Goal: Understand process/instructions

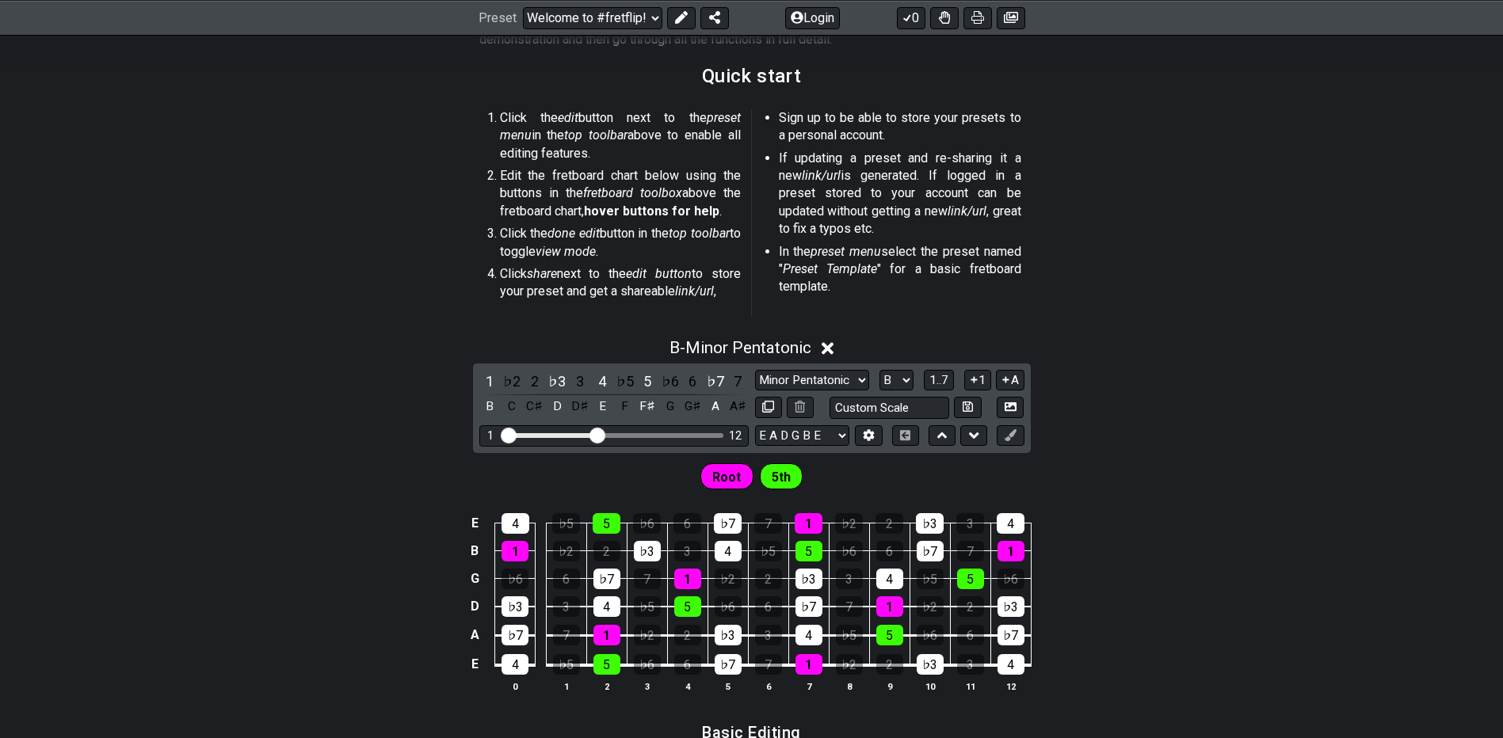
scroll to position [238, 0]
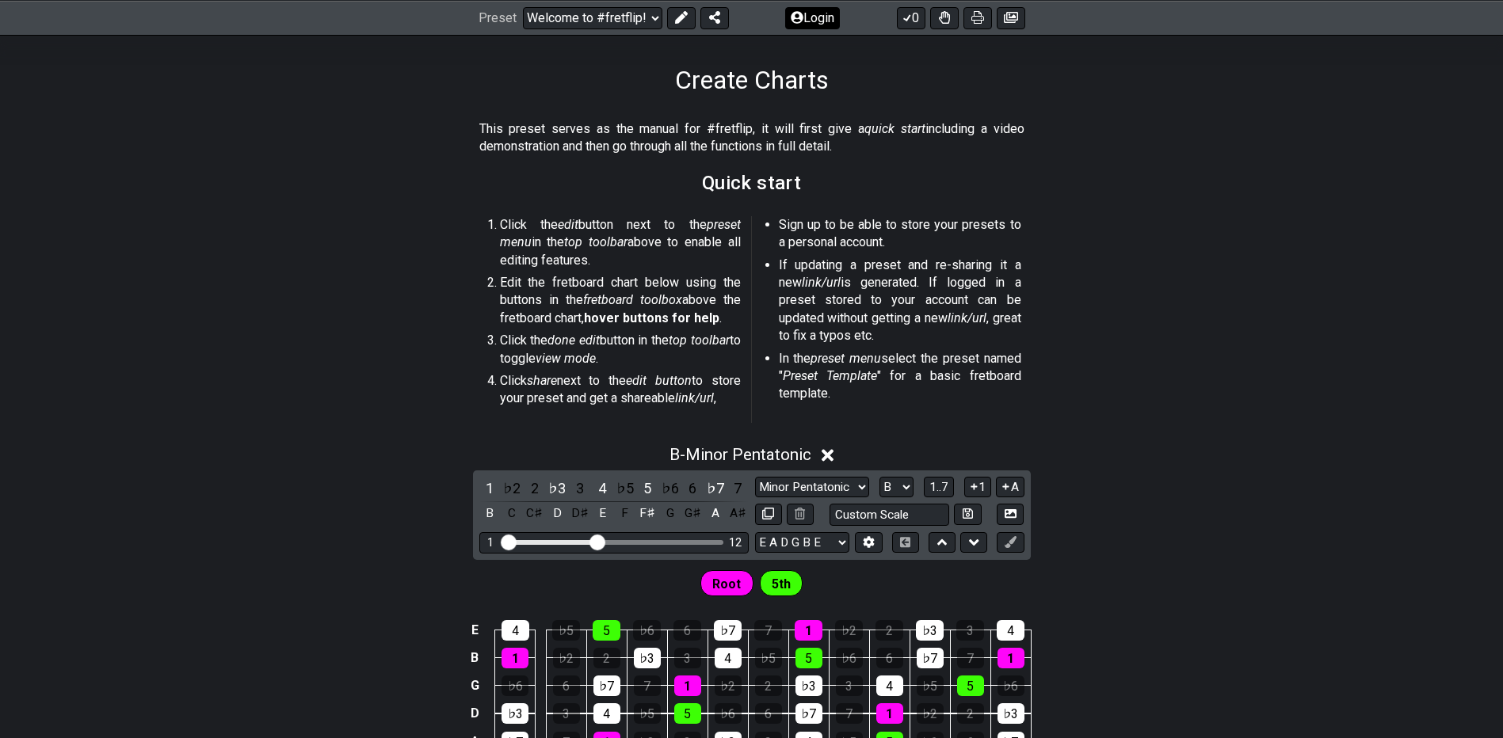
click at [680, 14] on icon at bounding box center [680, 17] width 13 height 13
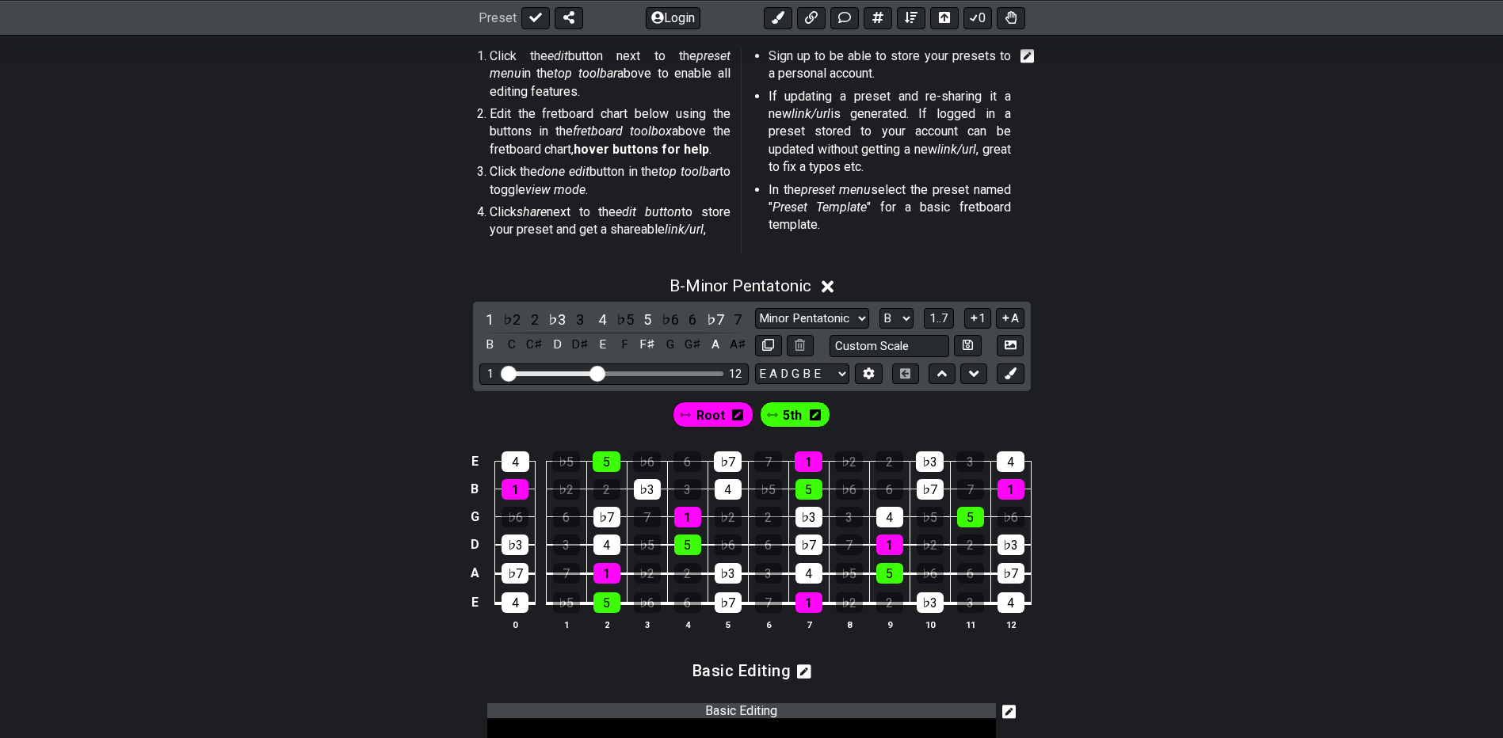
scroll to position [475, 0]
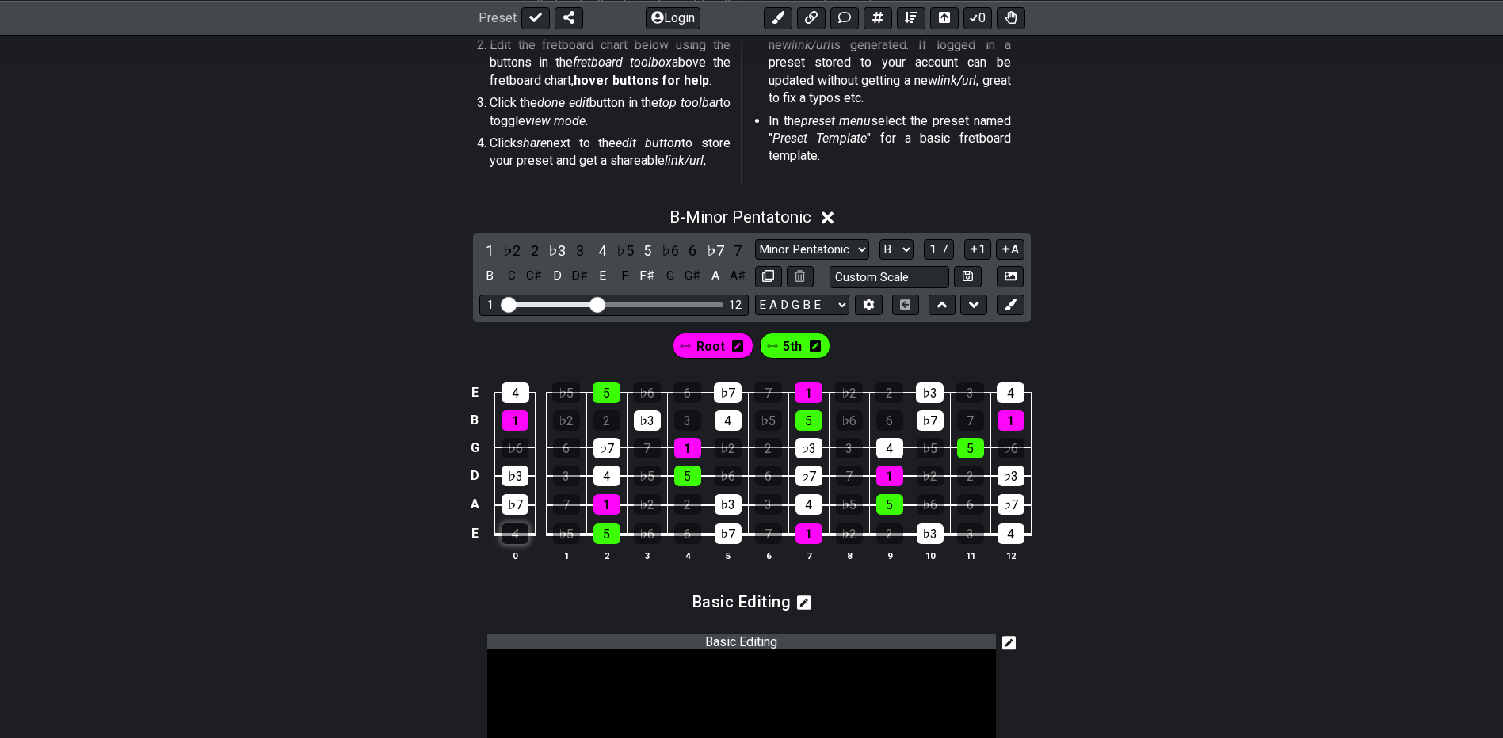
click at [520, 533] on div "4" at bounding box center [514, 534] width 27 height 21
click at [611, 535] on div "5" at bounding box center [606, 534] width 27 height 21
click at [743, 537] on table "E 4 ♭5 5 ♭6 6 ♭7 7 1 ♭2 2 ♭3 3 4 B 1 ♭2 2 ♭3 3 4 ♭5 5 ♭6 6 ♭7 7 1 G ♭6 6 ♭7 7 1…" at bounding box center [748, 458] width 566 height 186
click at [735, 533] on div "♭7" at bounding box center [727, 534] width 27 height 21
click at [813, 529] on div "1" at bounding box center [808, 534] width 27 height 21
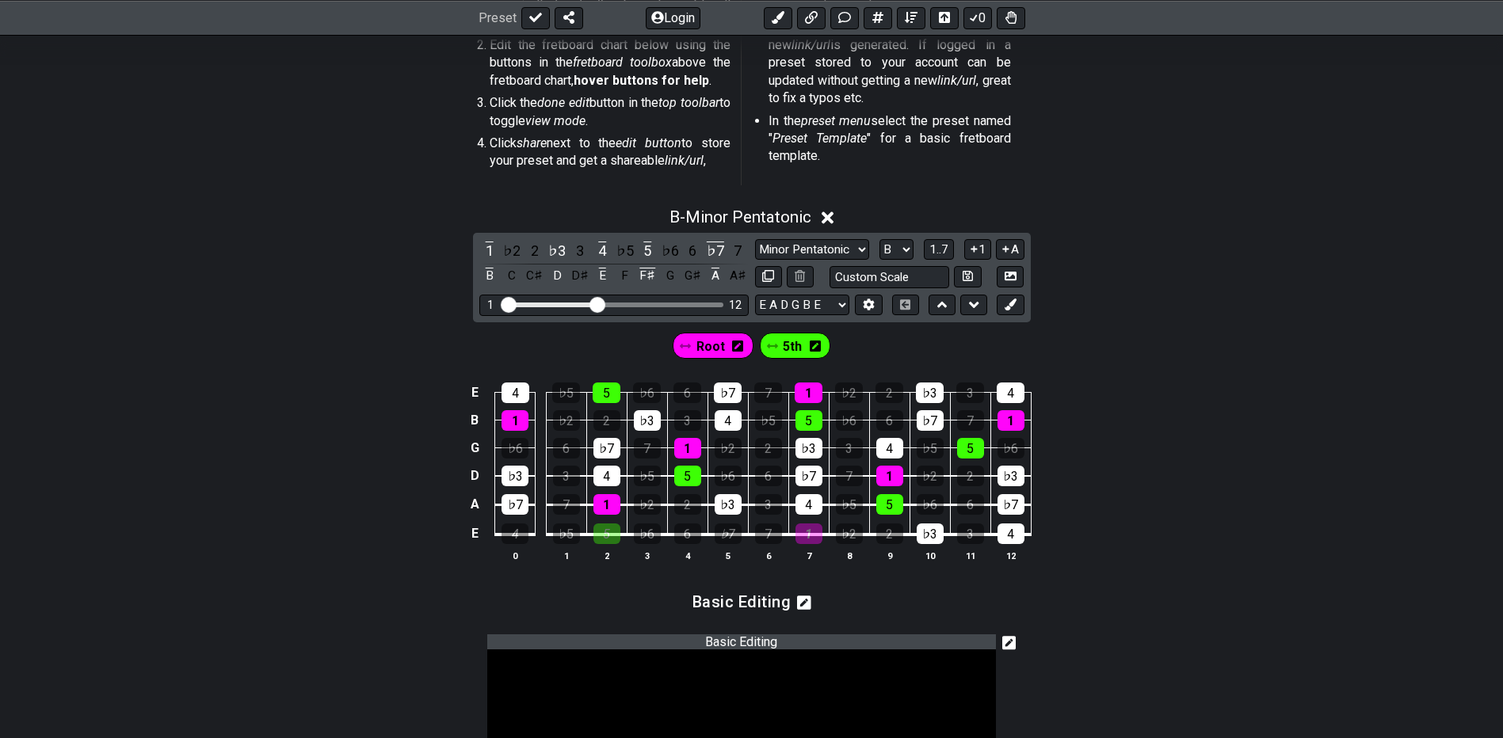
drag, startPoint x: 816, startPoint y: 509, endPoint x: 814, endPoint y: 489, distance: 20.7
click at [815, 508] on div "4" at bounding box center [808, 504] width 27 height 21
drag, startPoint x: 815, startPoint y: 475, endPoint x: 817, endPoint y: 462, distance: 13.6
click at [816, 469] on div "♭7" at bounding box center [808, 476] width 27 height 21
click at [817, 448] on div "♭3" at bounding box center [808, 448] width 27 height 21
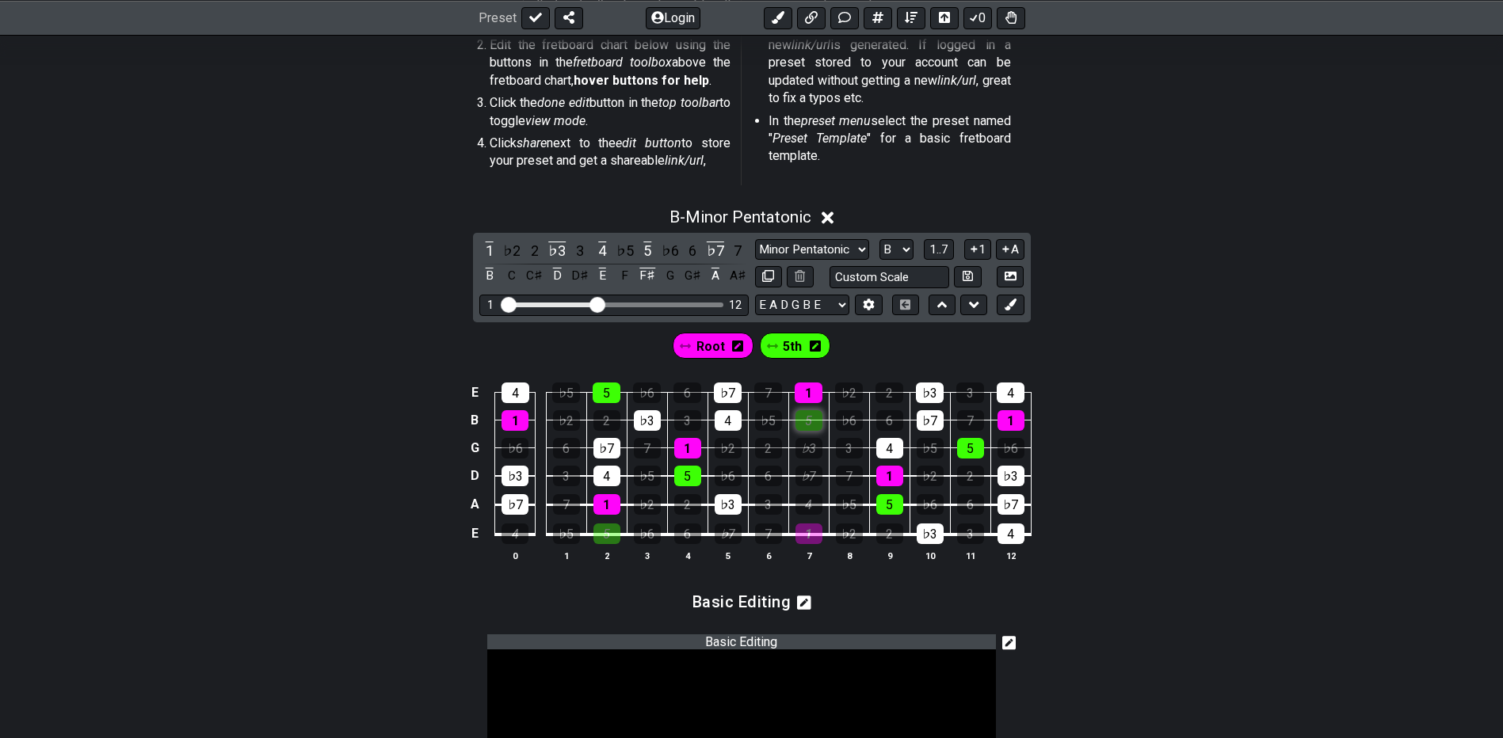
drag, startPoint x: 818, startPoint y: 429, endPoint x: 817, endPoint y: 414, distance: 14.3
click at [818, 425] on div "5" at bounding box center [808, 420] width 27 height 21
click at [817, 402] on div "1" at bounding box center [808, 393] width 28 height 21
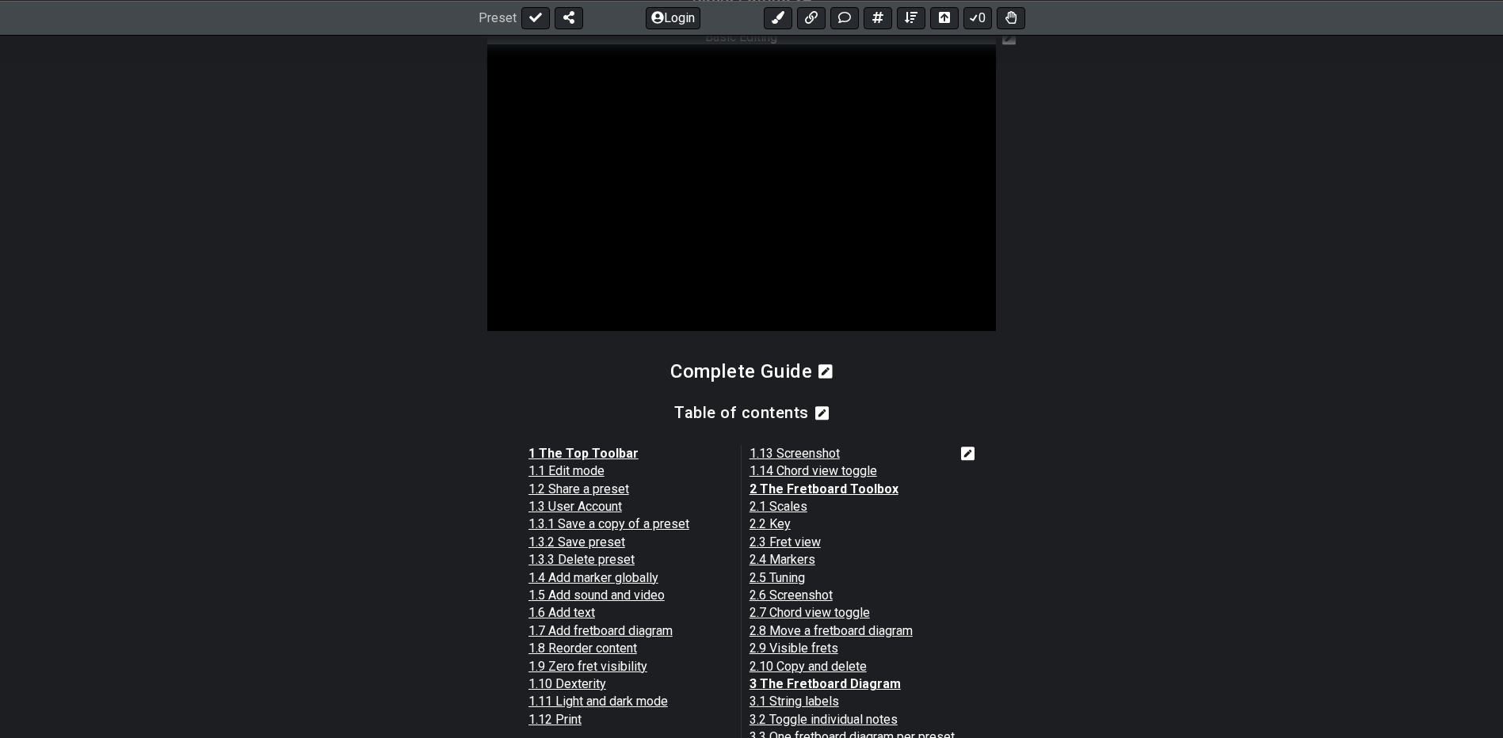
scroll to position [1109, 0]
